Goal: Information Seeking & Learning: Learn about a topic

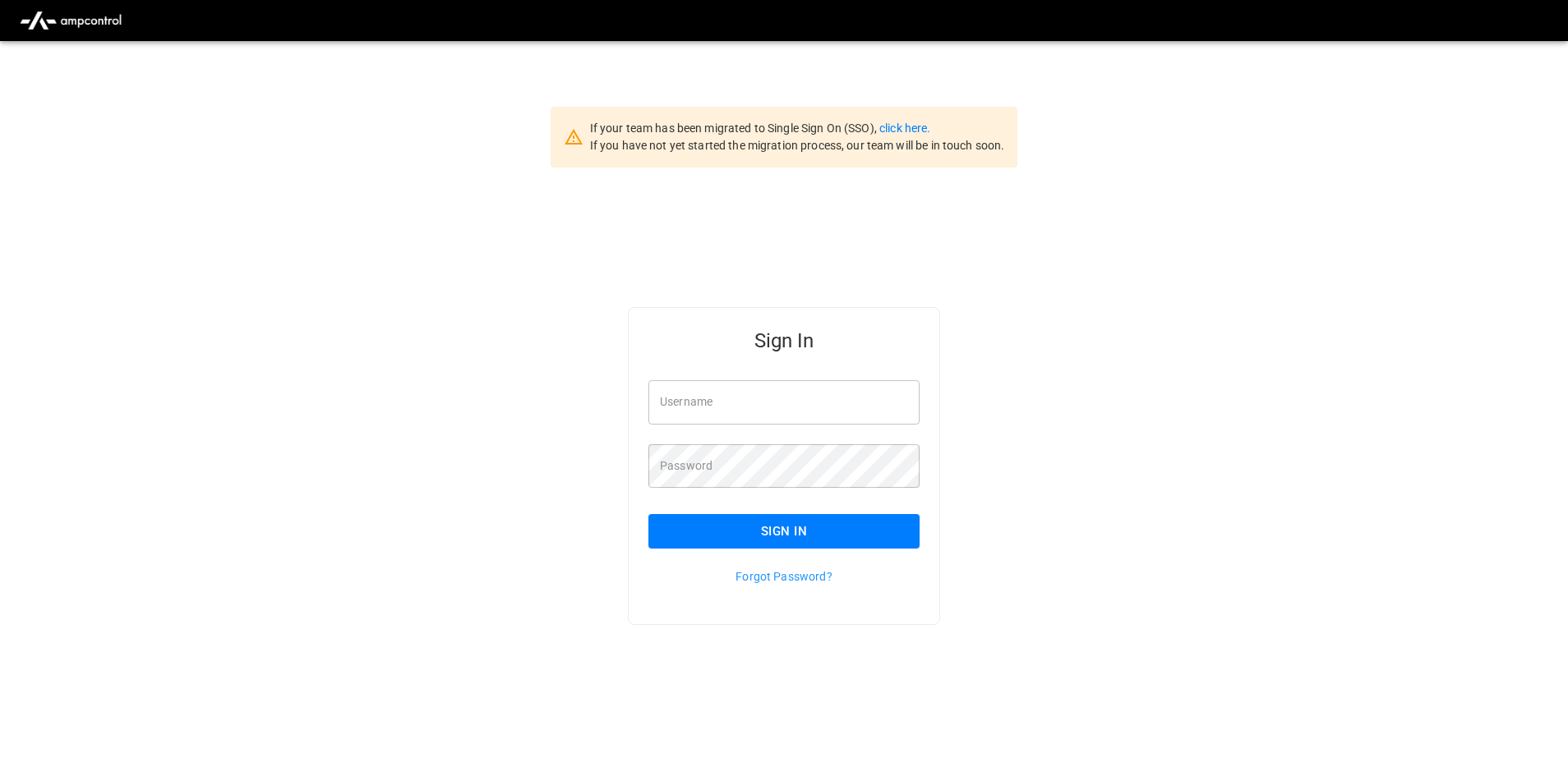
type input "**********"
click at [801, 540] on button "Sign In" at bounding box center [784, 532] width 271 height 34
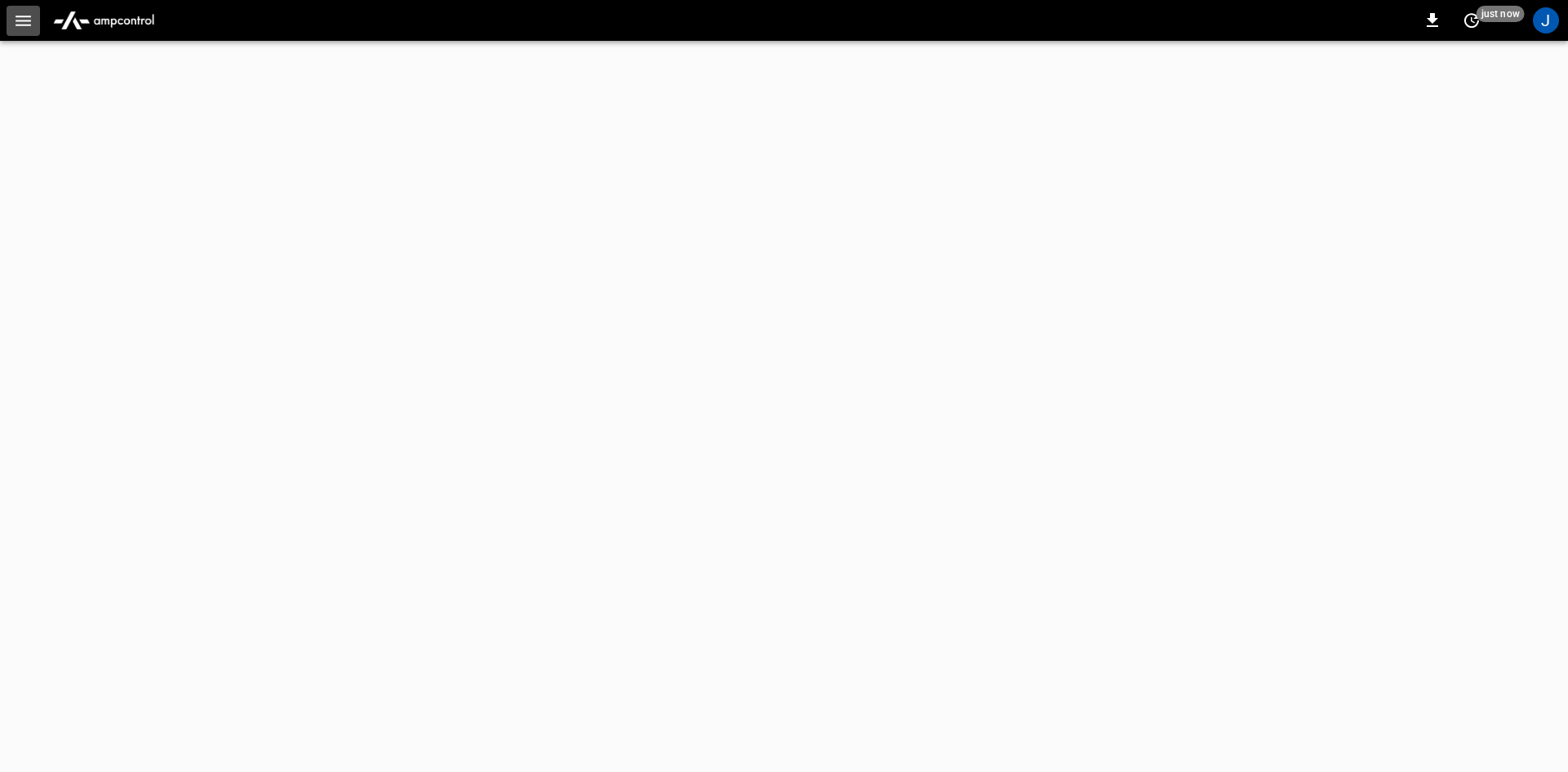
click at [30, 10] on button "button" at bounding box center [24, 21] width 34 height 31
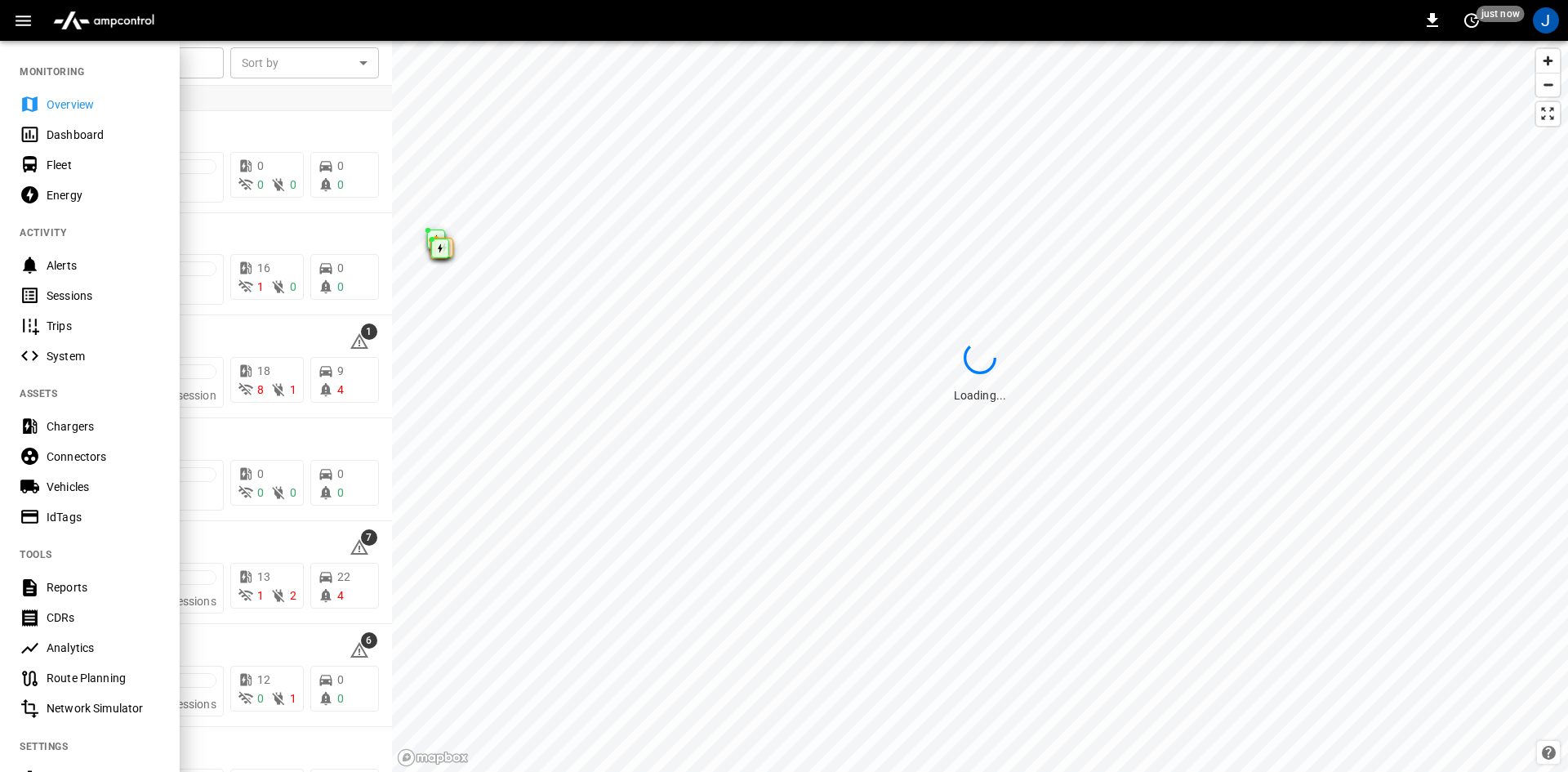
click at [42, 137] on div "Dashboard" at bounding box center [90, 135] width 180 height 31
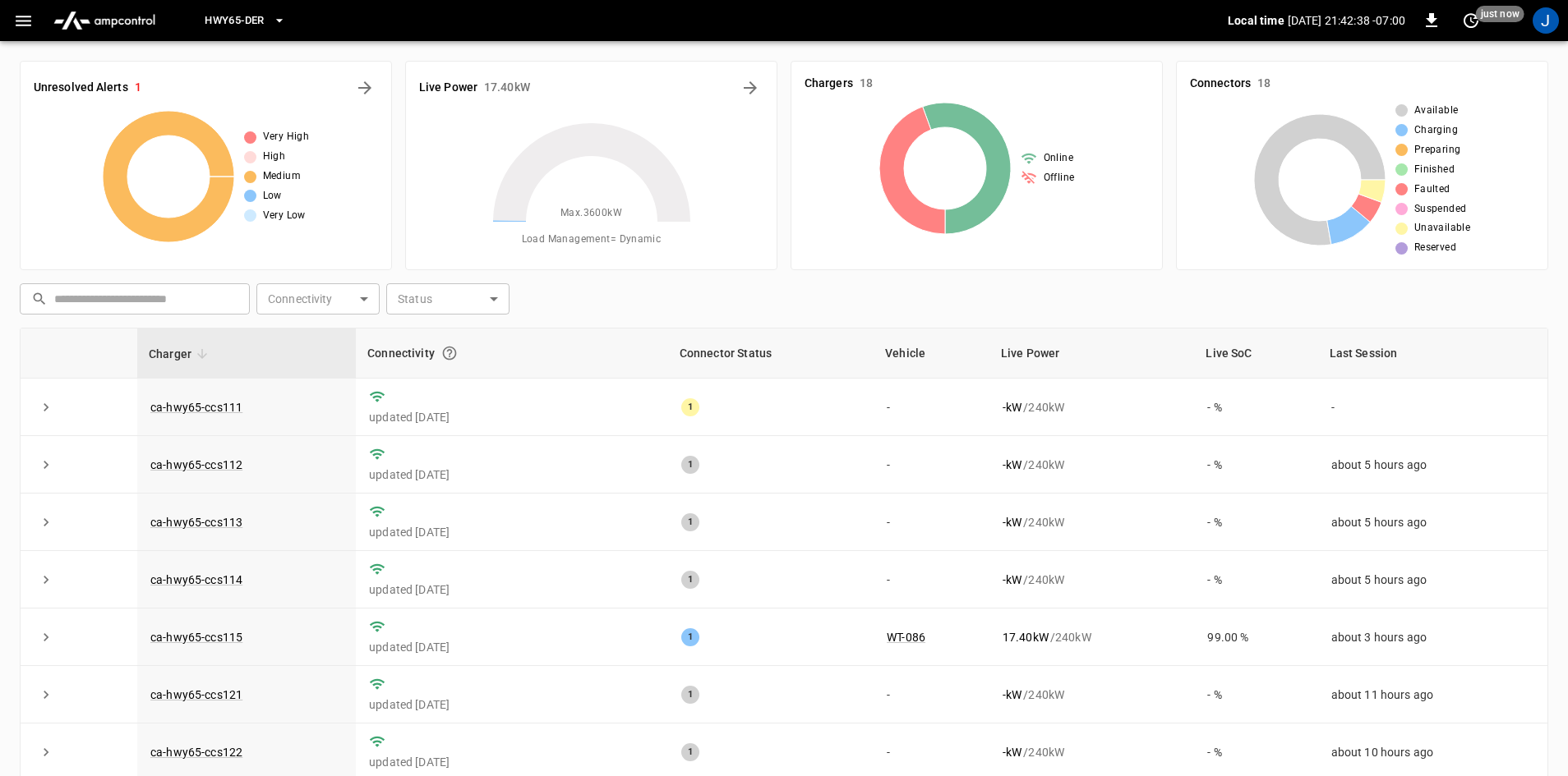
click at [261, 25] on span "HWY65-DER" at bounding box center [233, 20] width 59 height 19
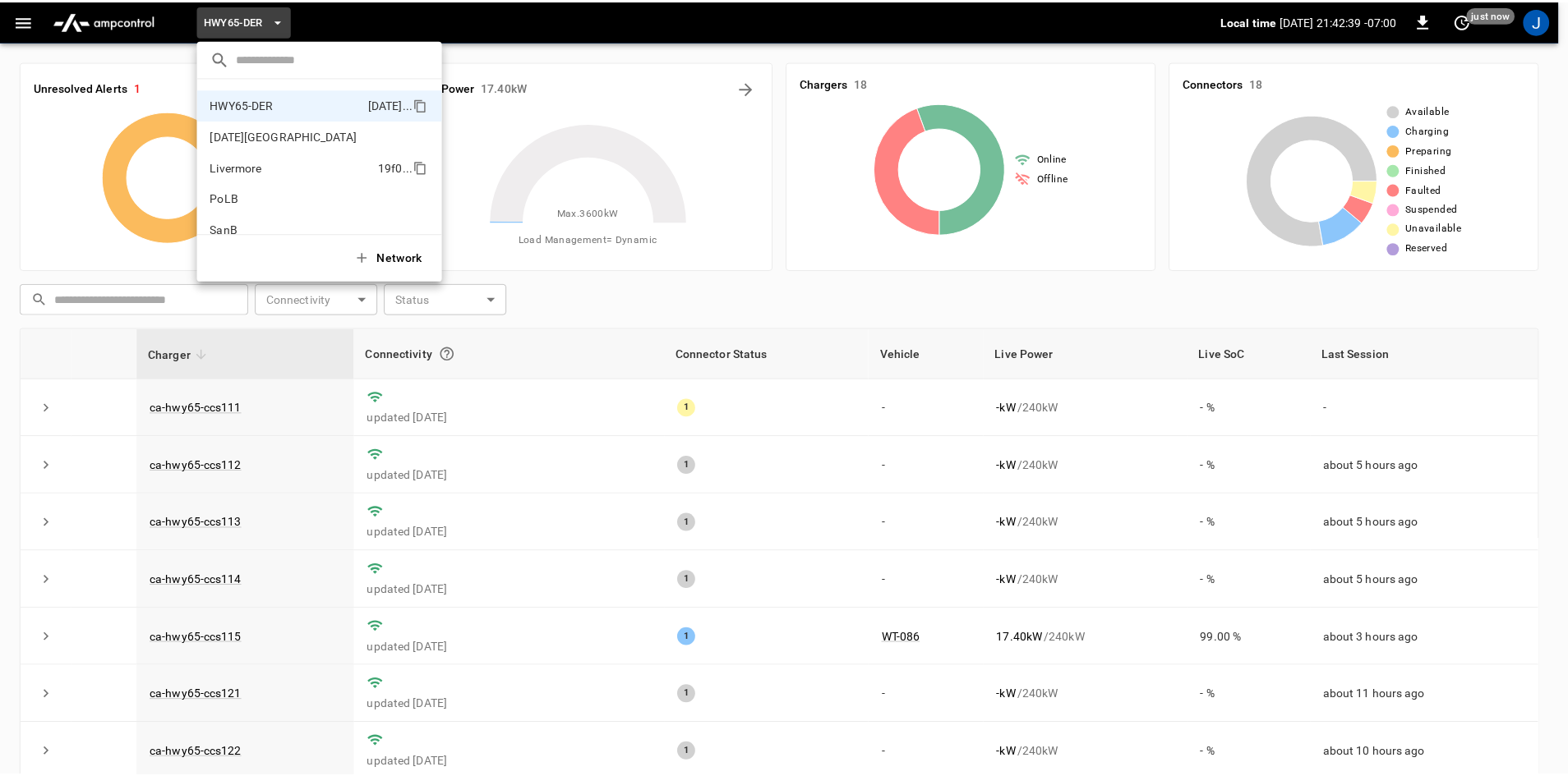
scroll to position [138, 0]
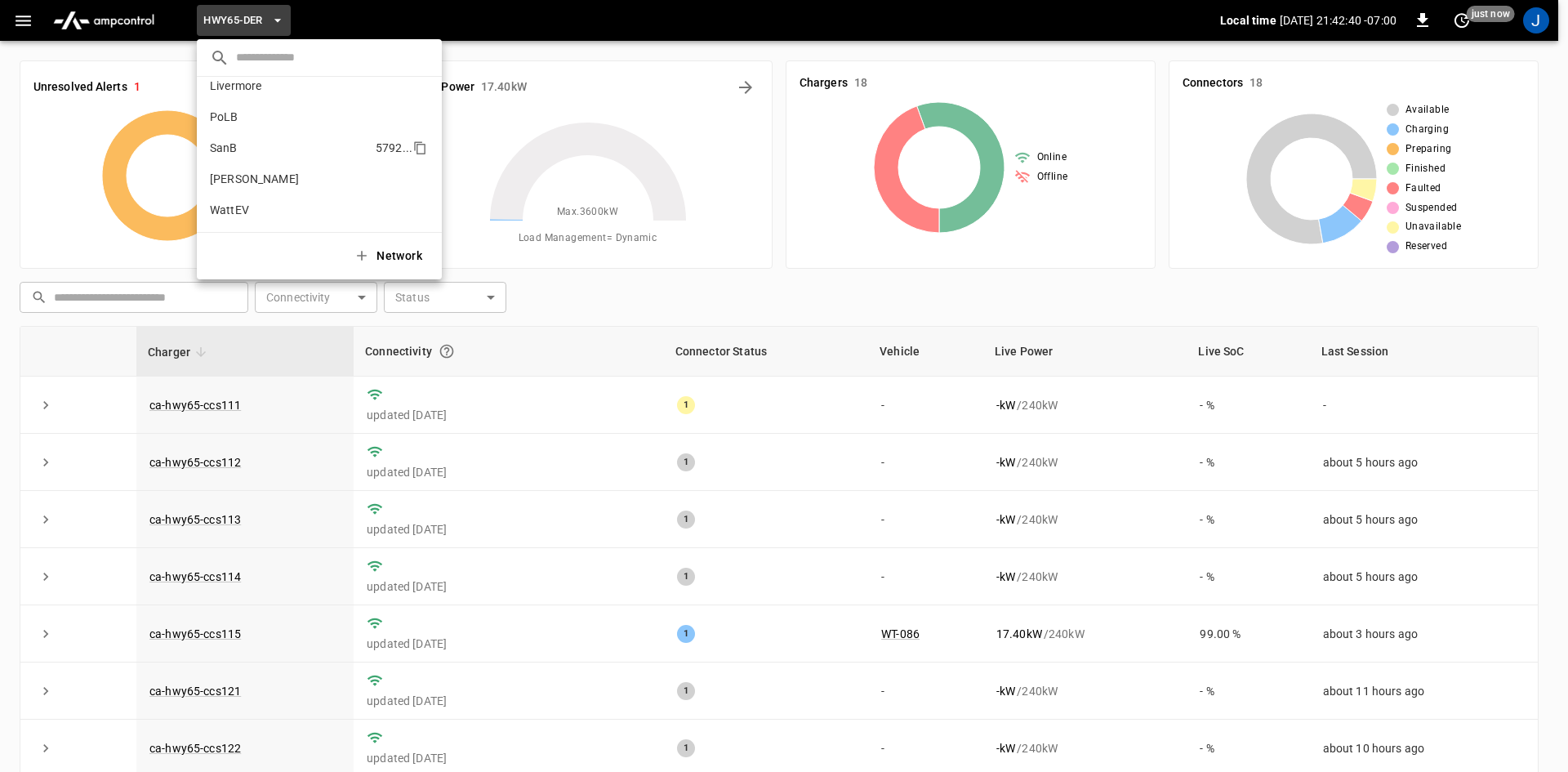
click at [245, 147] on li "SanB 5792 ..." at bounding box center [319, 147] width 245 height 31
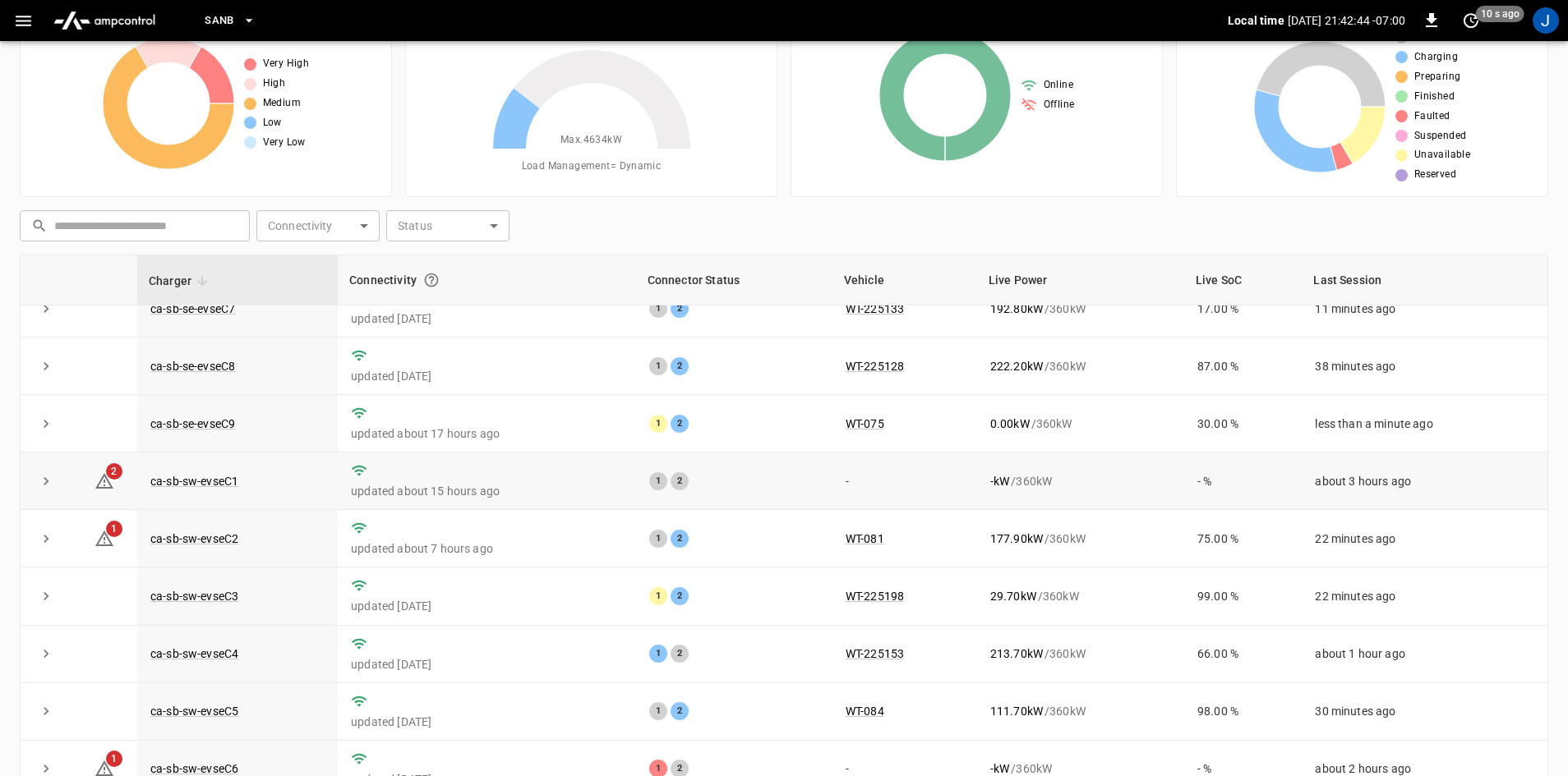
scroll to position [158, 0]
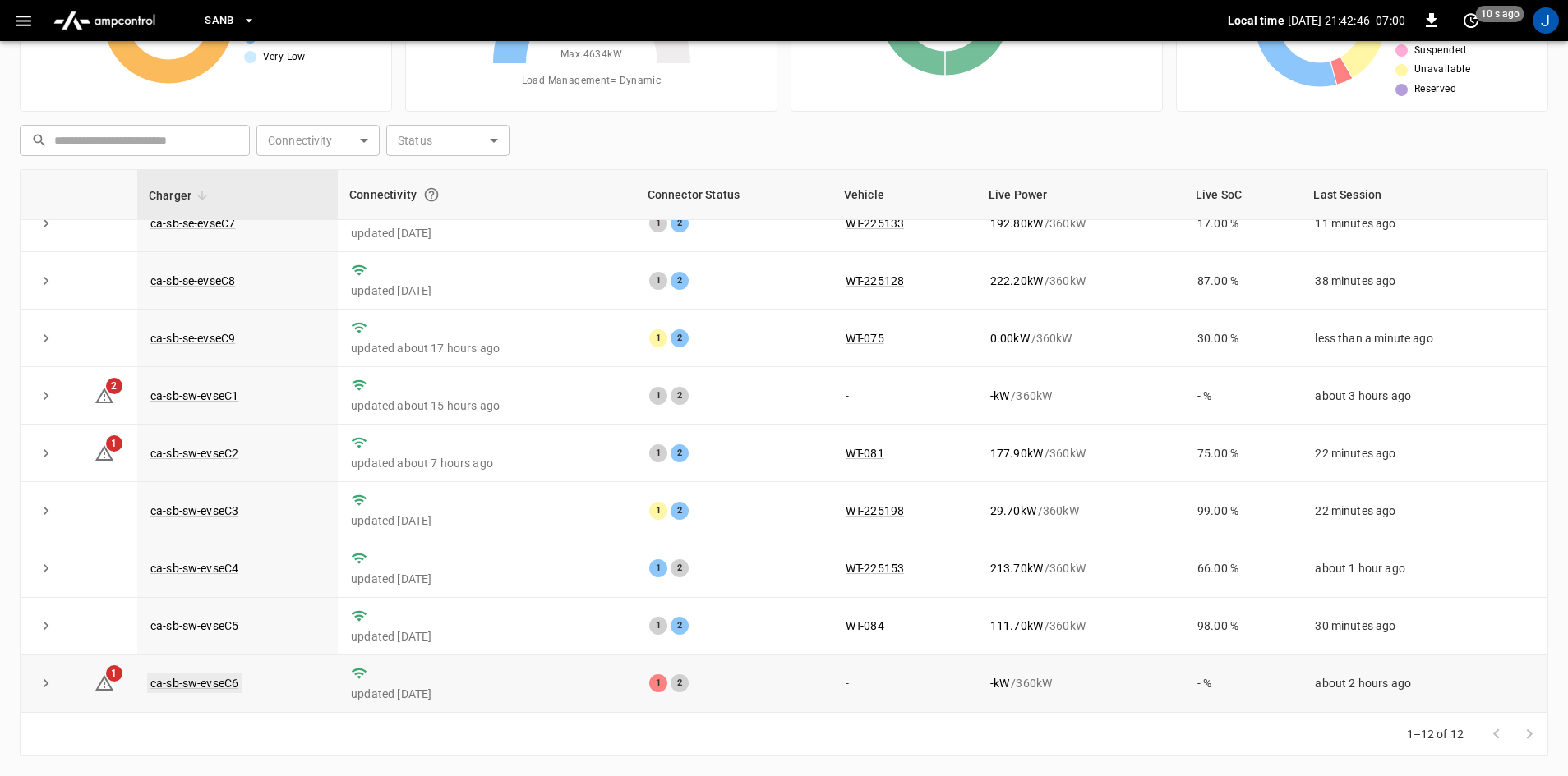
click at [188, 678] on link "ca-sb-sw-evseC6" at bounding box center [194, 683] width 95 height 20
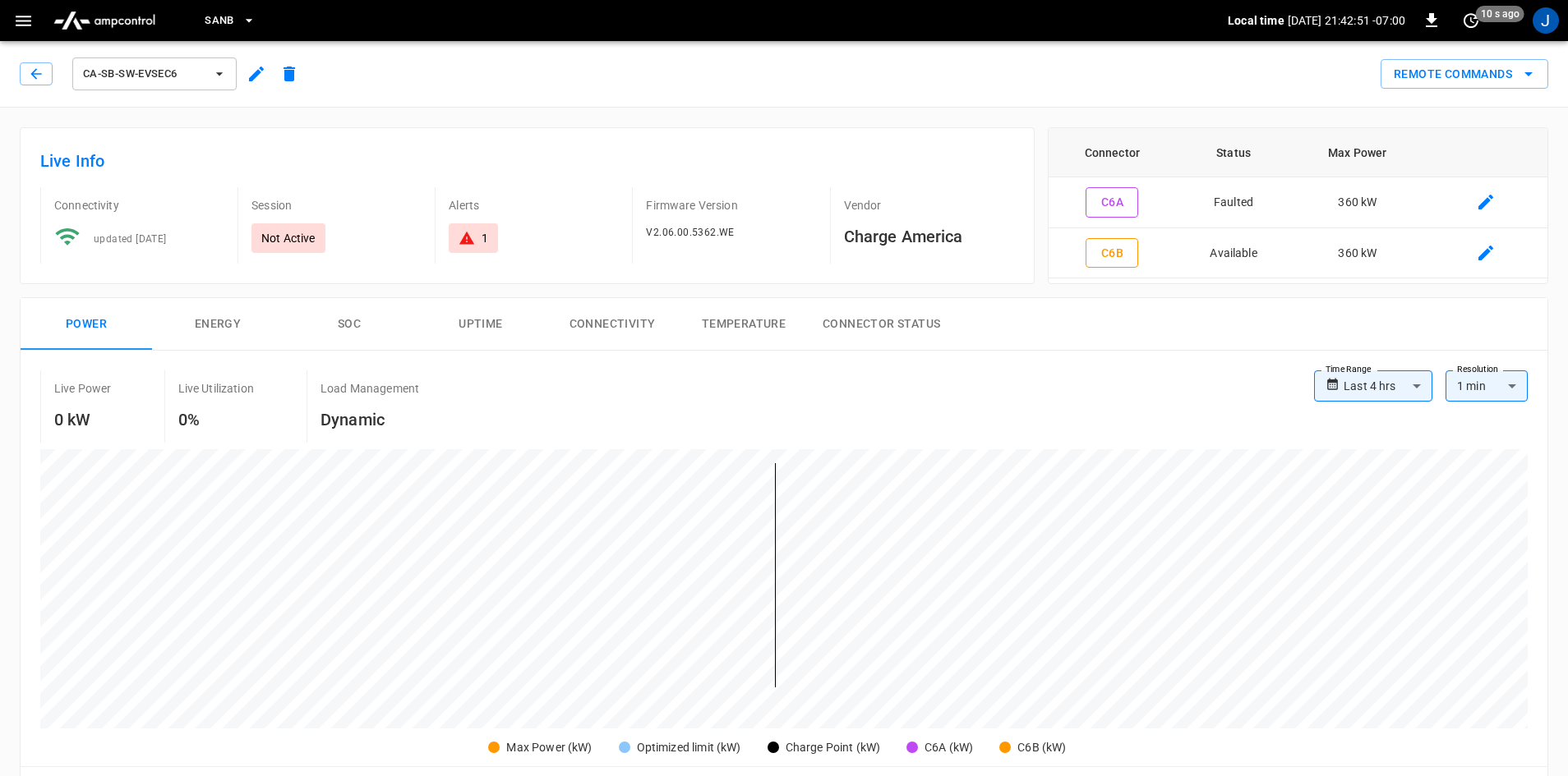
click at [31, 59] on div "ca-sb-sw-evseC6" at bounding box center [163, 74] width 286 height 39
click at [27, 67] on button "button" at bounding box center [36, 73] width 33 height 23
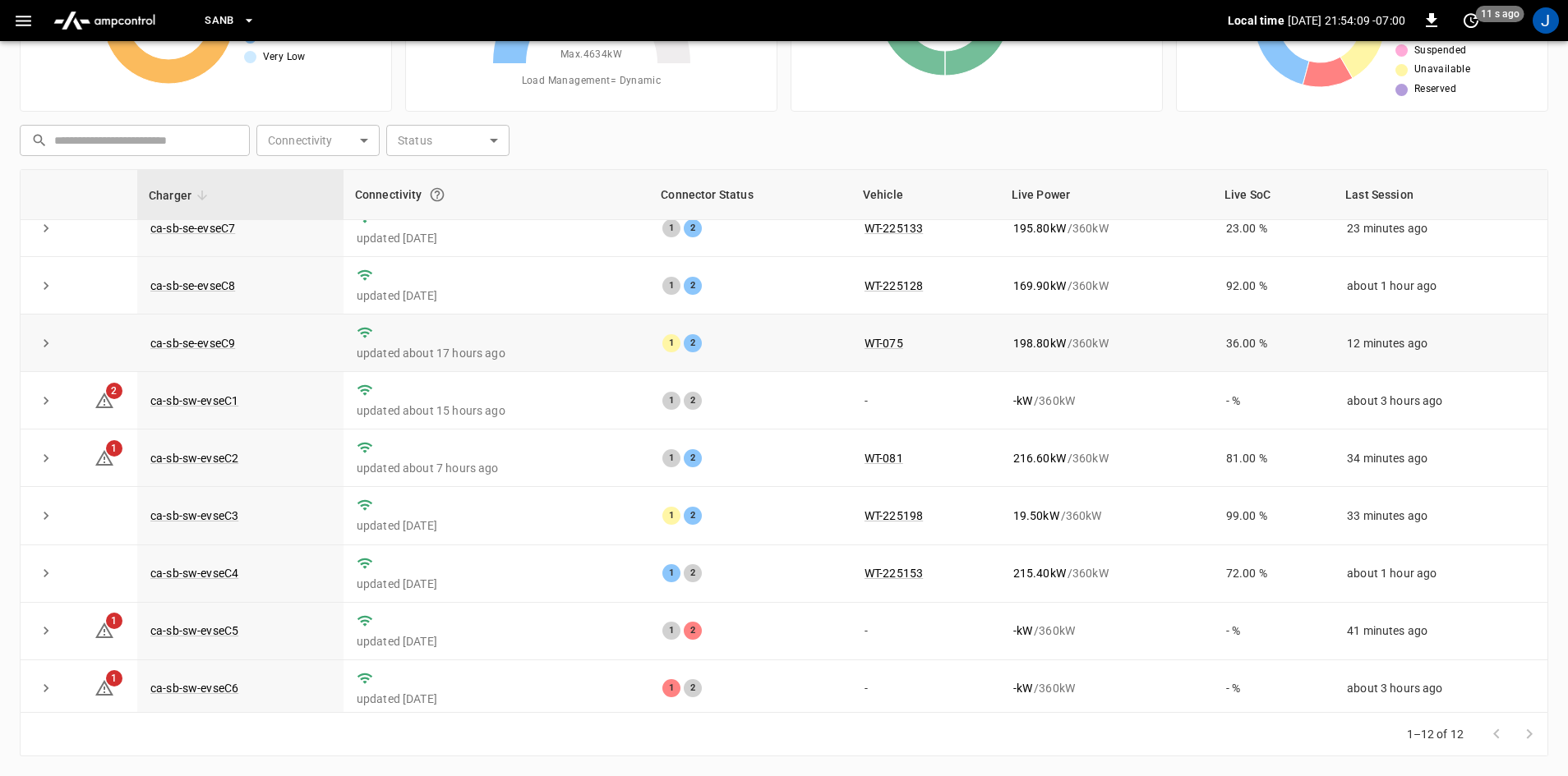
scroll to position [208, 0]
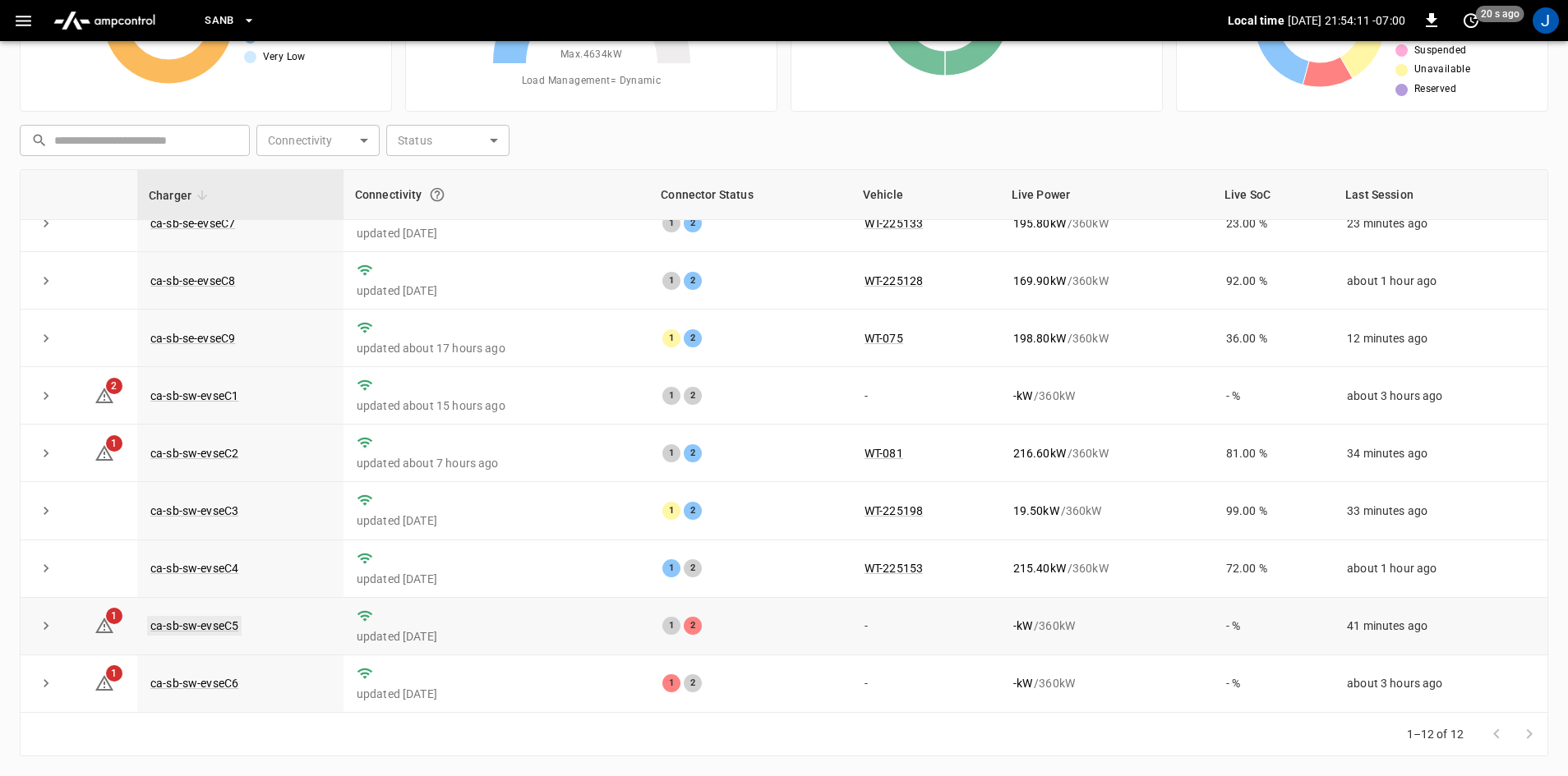
click at [187, 624] on link "ca-sb-sw-evseC5" at bounding box center [194, 625] width 95 height 20
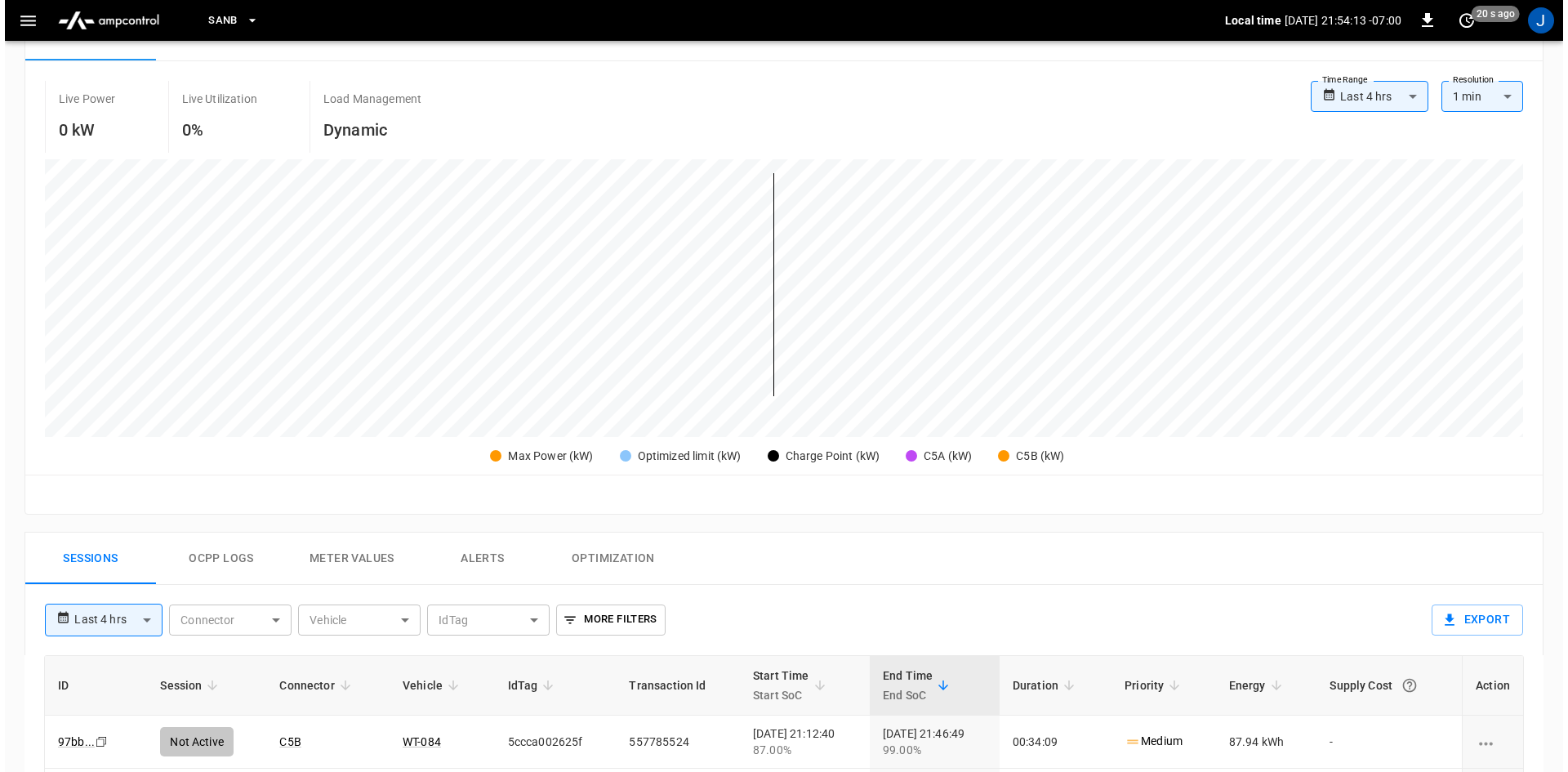
scroll to position [327, 0]
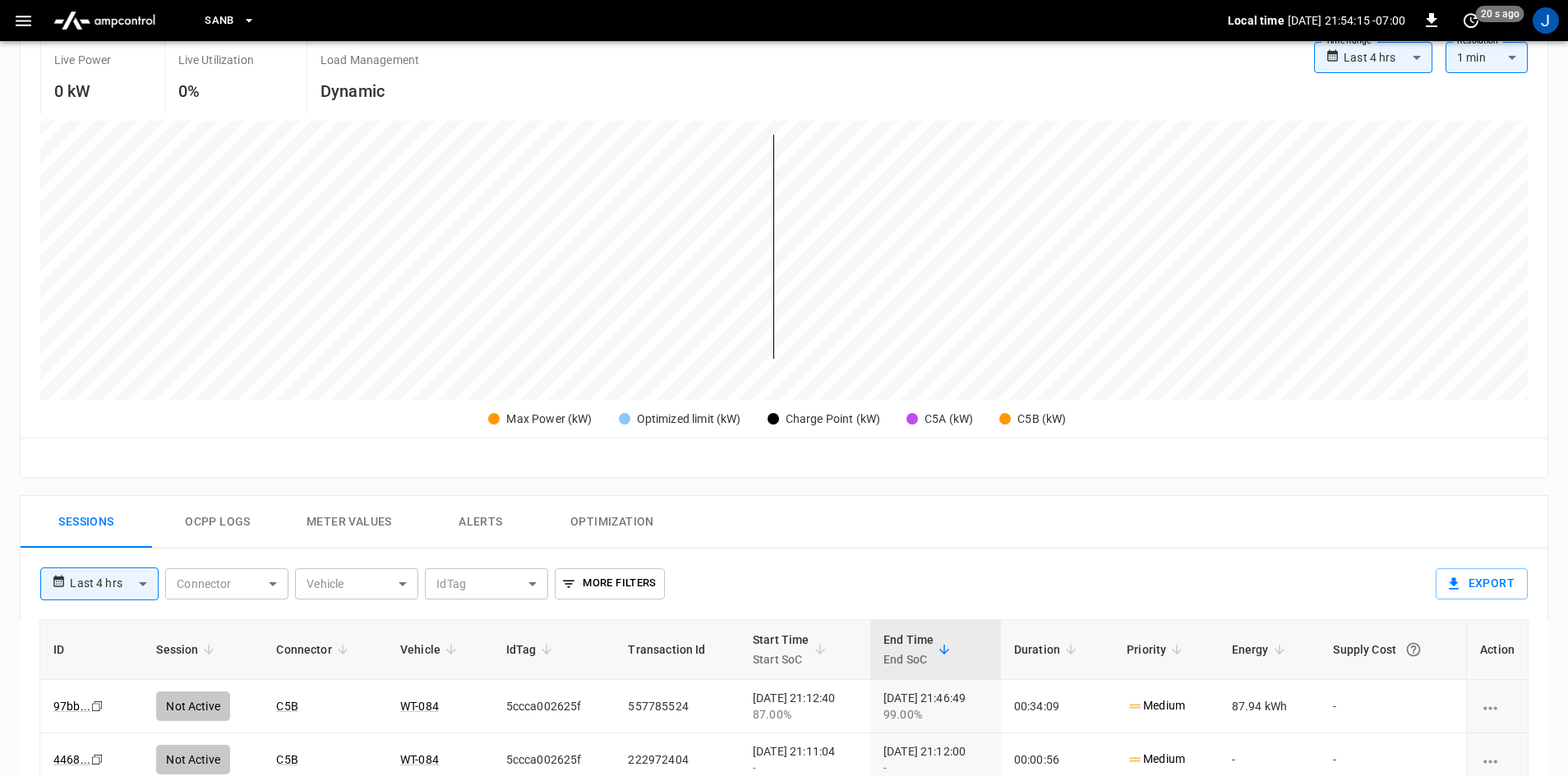
click at [18, 20] on icon "button" at bounding box center [23, 20] width 15 height 11
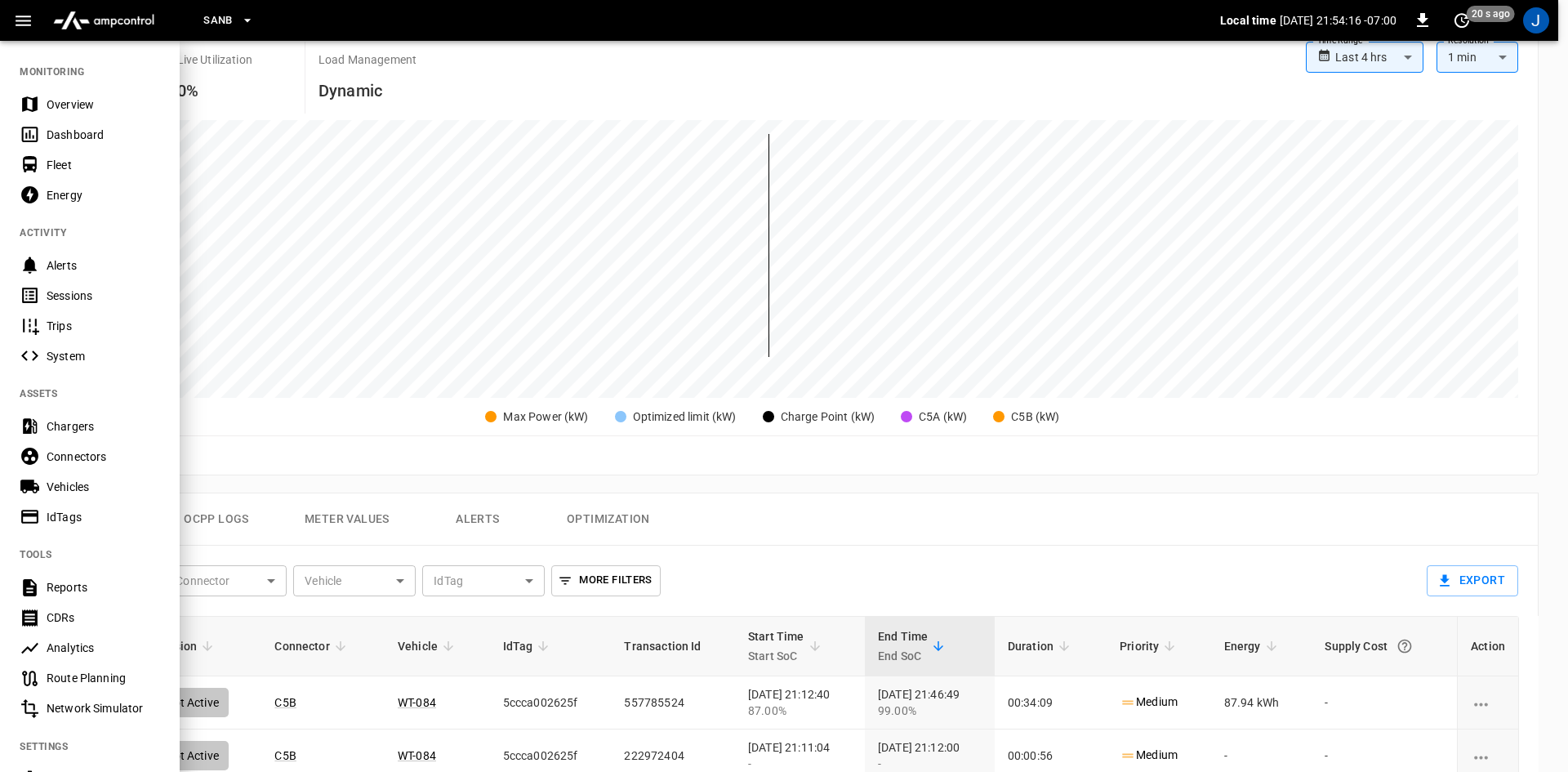
click at [353, 14] on div "SanB" at bounding box center [696, 20] width 1046 height 38
click at [562, 120] on div at bounding box center [784, 386] width 1568 height 772
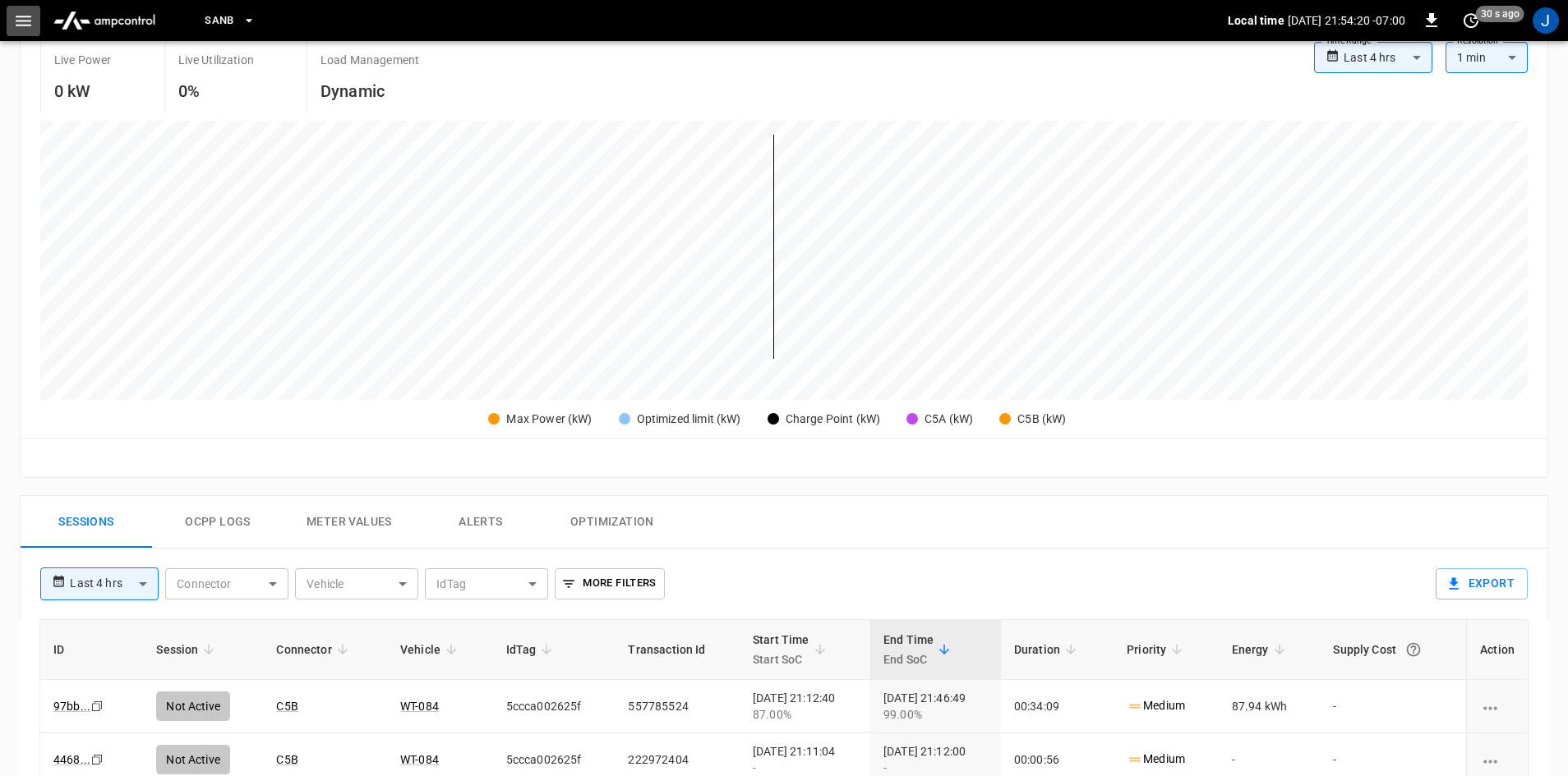
click at [16, 24] on icon "button" at bounding box center [23, 21] width 20 height 20
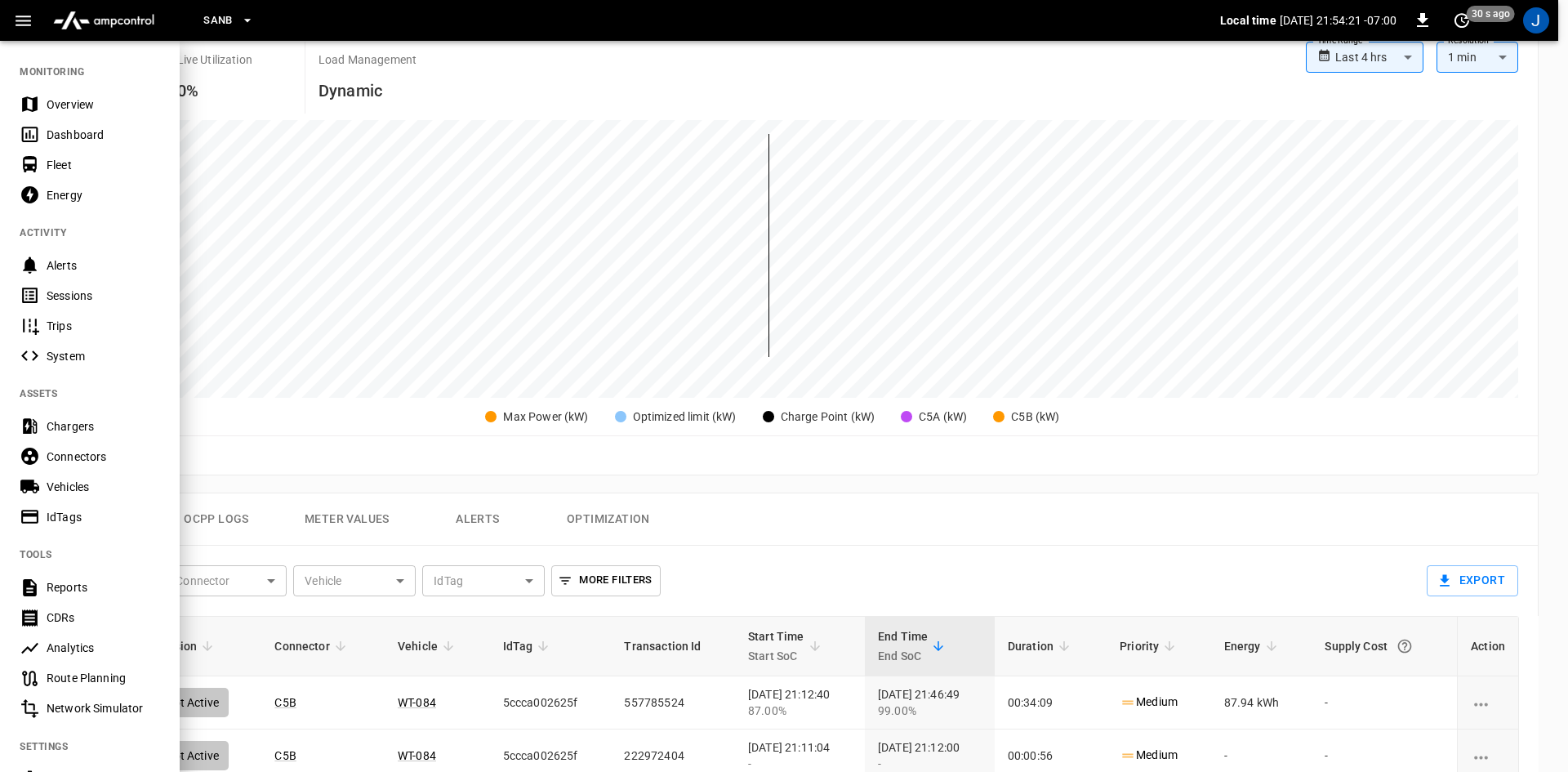
click at [47, 137] on div "Dashboard" at bounding box center [103, 134] width 114 height 16
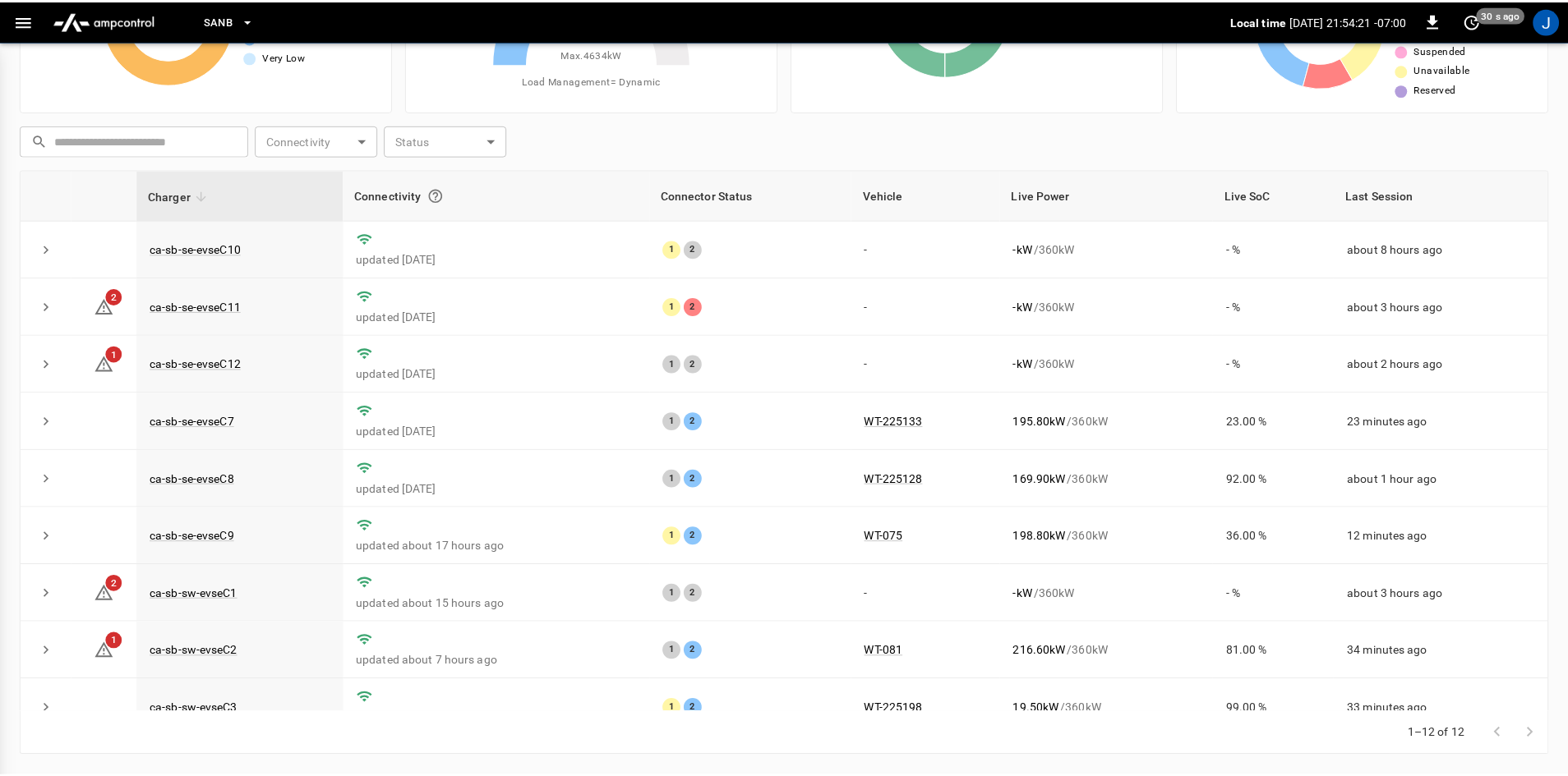
scroll to position [158, 0]
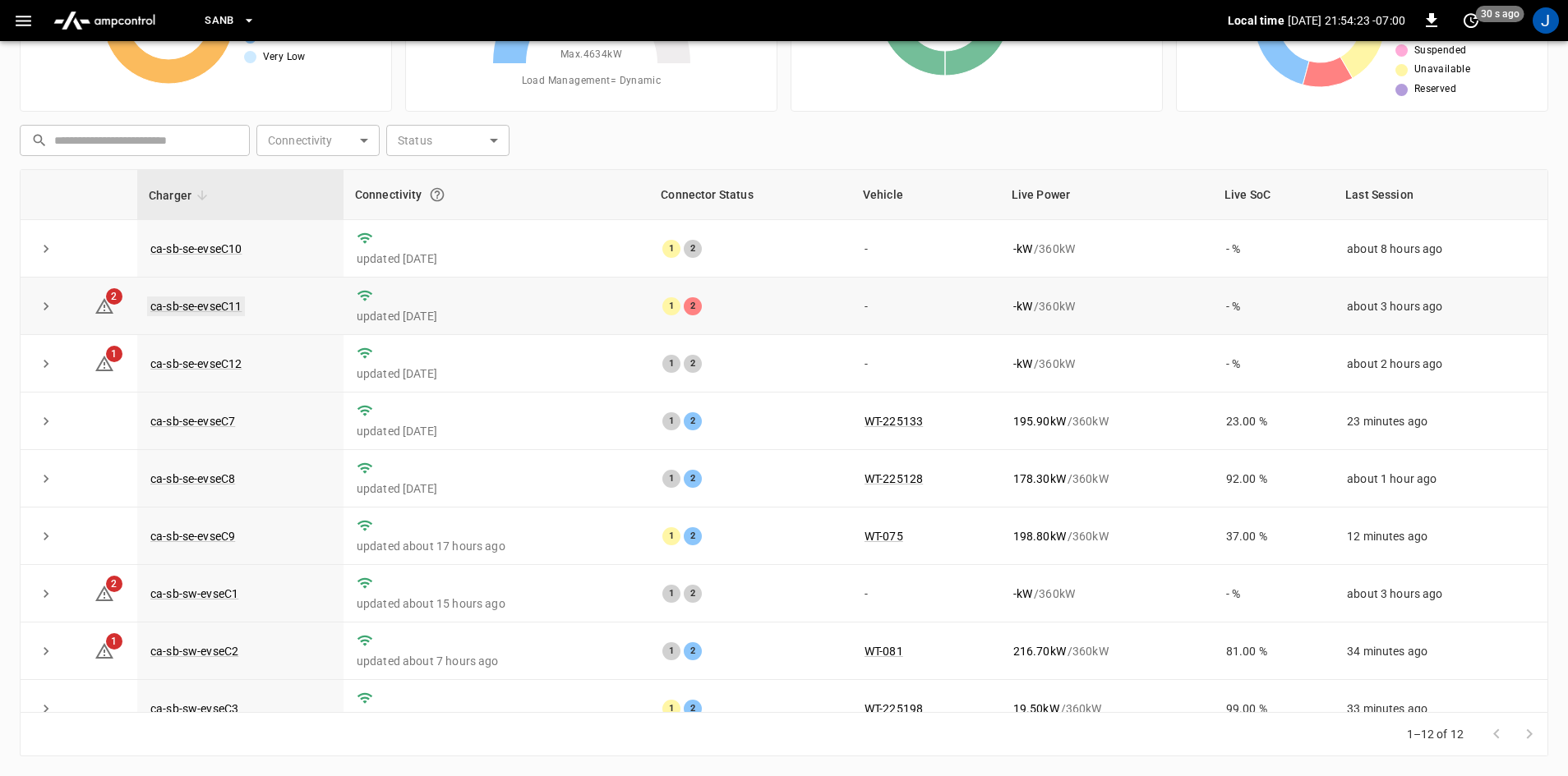
click at [222, 300] on link "ca-sb-se-evseC11" at bounding box center [196, 306] width 98 height 20
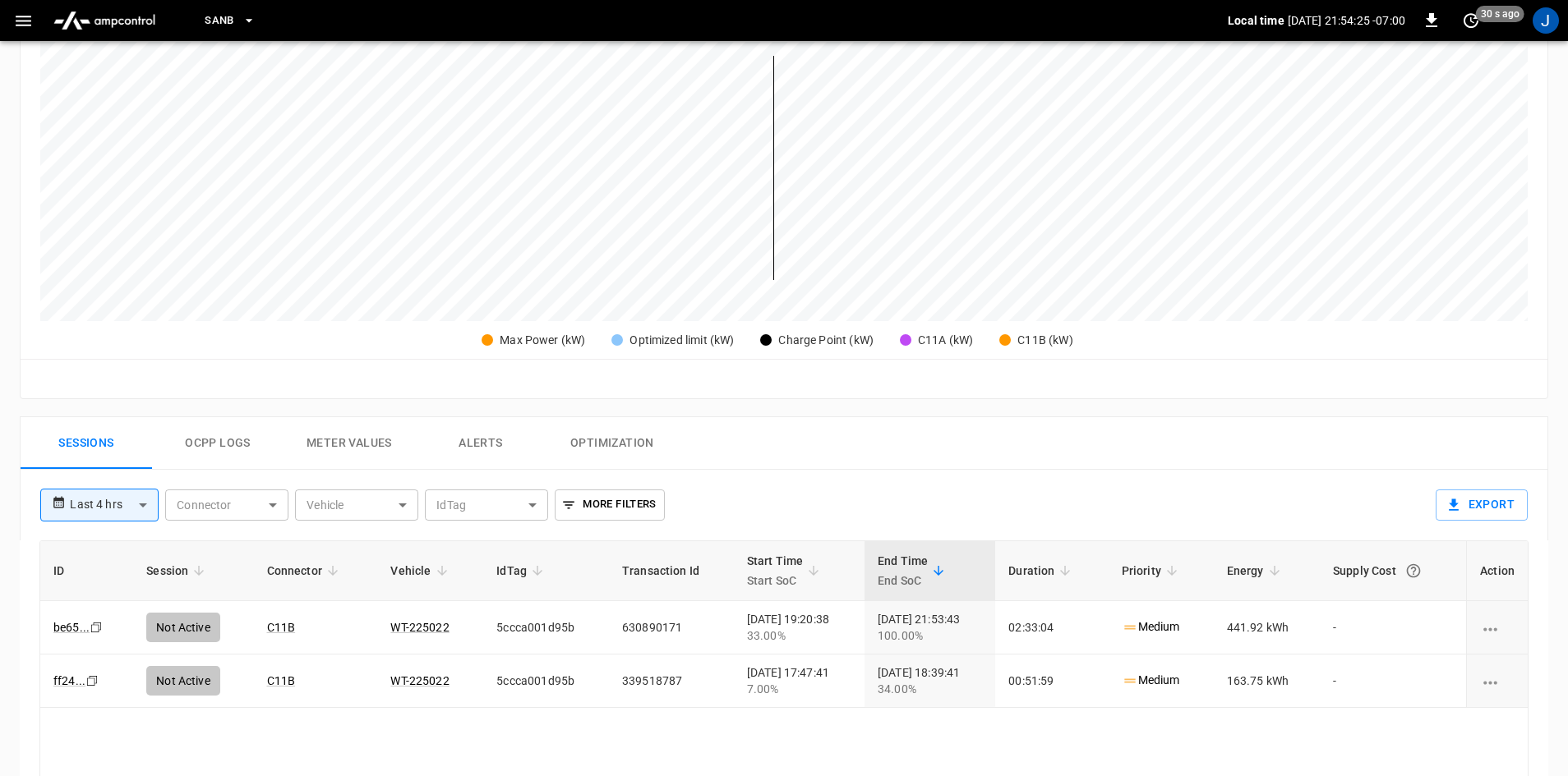
scroll to position [411, 0]
